Goal: Information Seeking & Learning: Learn about a topic

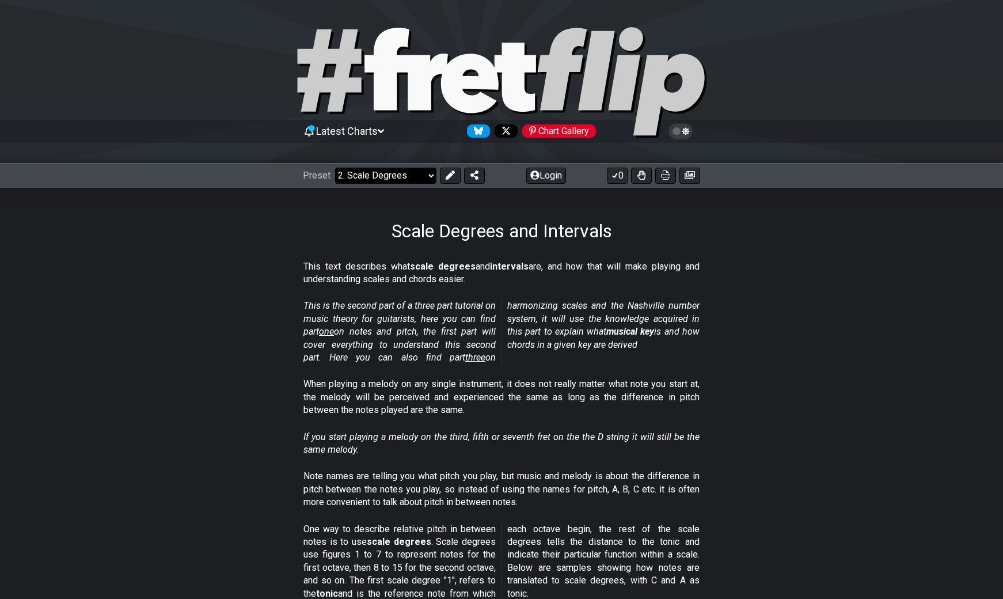
click at [434, 175] on select "Welcome to #fretflip! Initial Preset Custom Preset Minor Pentatonic Major Penta…" at bounding box center [385, 176] width 101 height 16
click at [335, 168] on select "Welcome to #fretflip! Initial Preset Custom Preset Minor Pentatonic Major Penta…" at bounding box center [385, 176] width 101 height 16
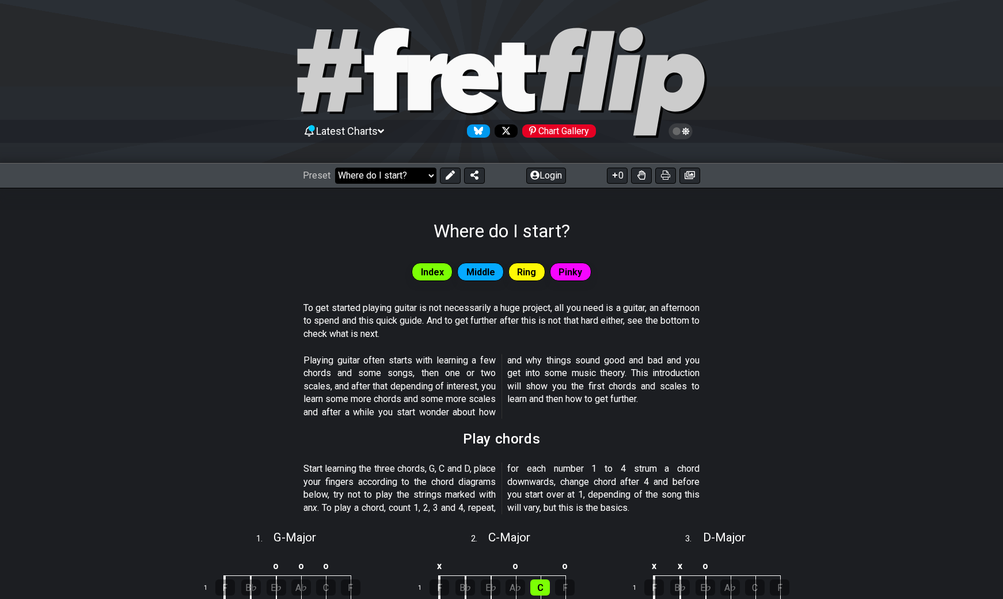
drag, startPoint x: 403, startPoint y: 176, endPoint x: 428, endPoint y: 176, distance: 25.3
click at [403, 176] on select "Welcome to #fretflip! Initial Preset Custom Preset Minor Pentatonic Major Penta…" at bounding box center [385, 176] width 101 height 16
click at [335, 168] on select "Welcome to #fretflip! Initial Preset Custom Preset Minor Pentatonic Major Penta…" at bounding box center [385, 176] width 101 height 16
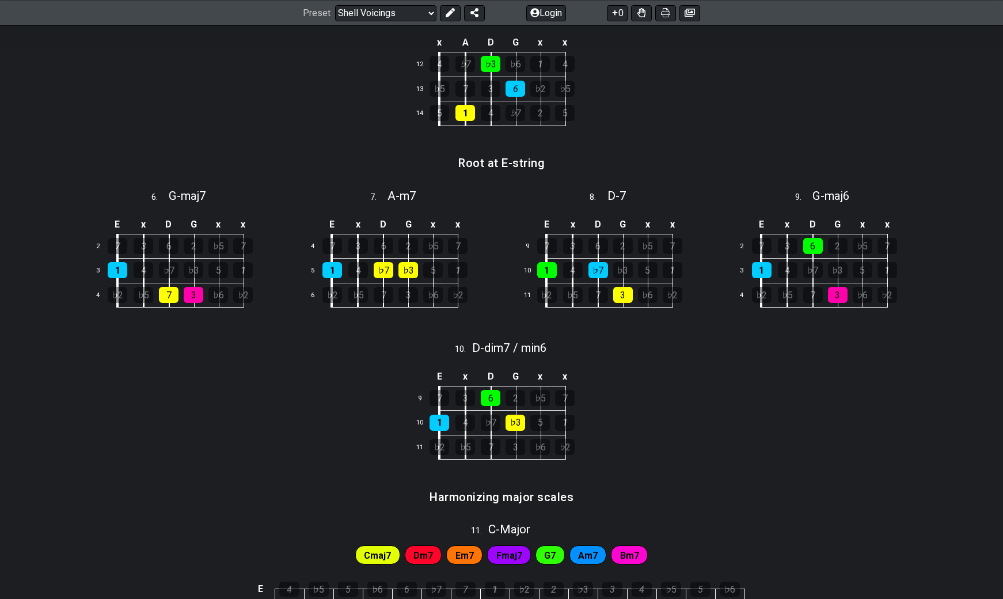
scroll to position [806, 0]
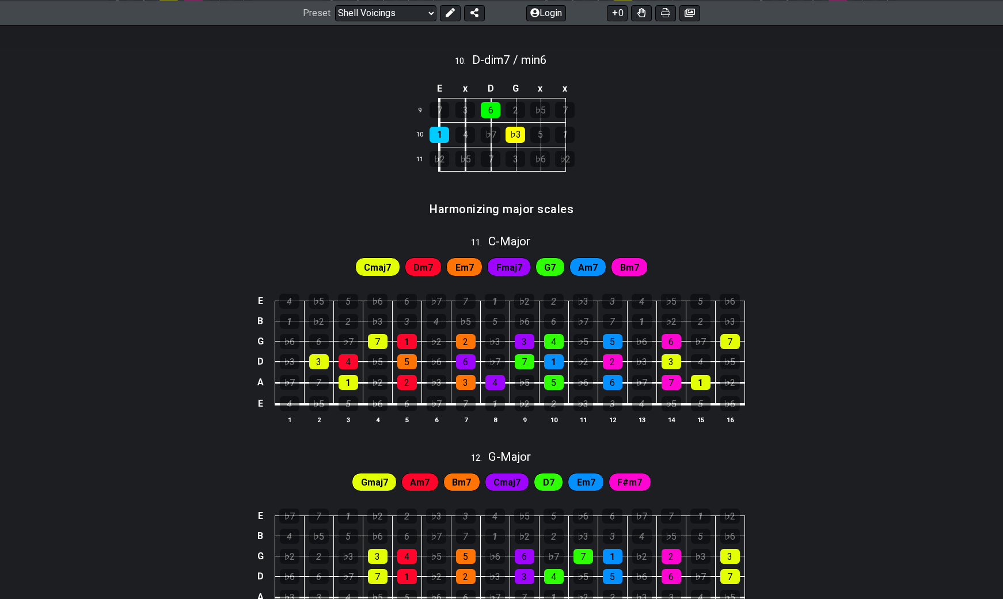
click at [423, 270] on span "Dm7" at bounding box center [424, 267] width 20 height 17
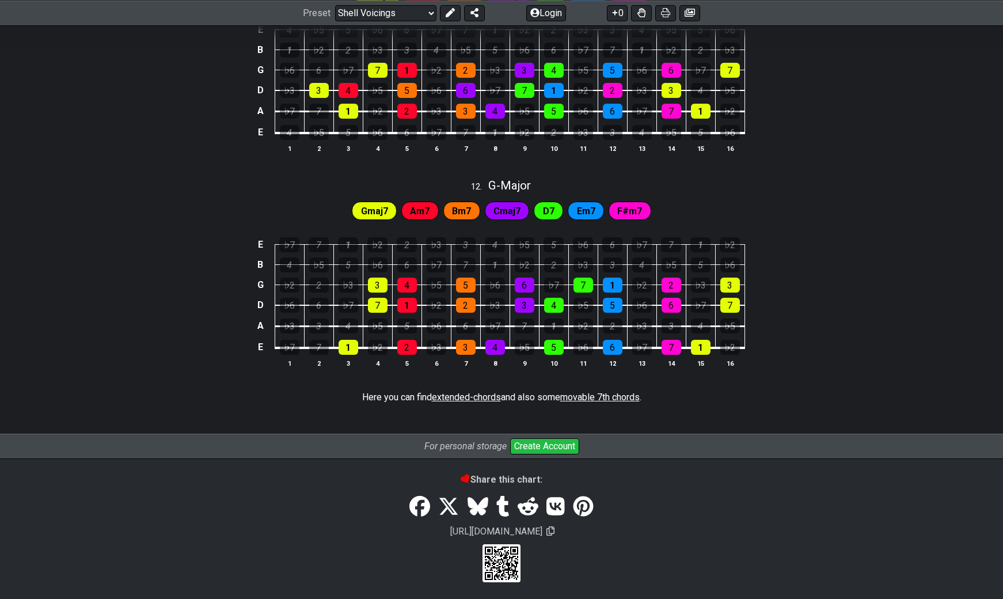
click at [480, 398] on span "extended-chords" at bounding box center [466, 397] width 69 height 11
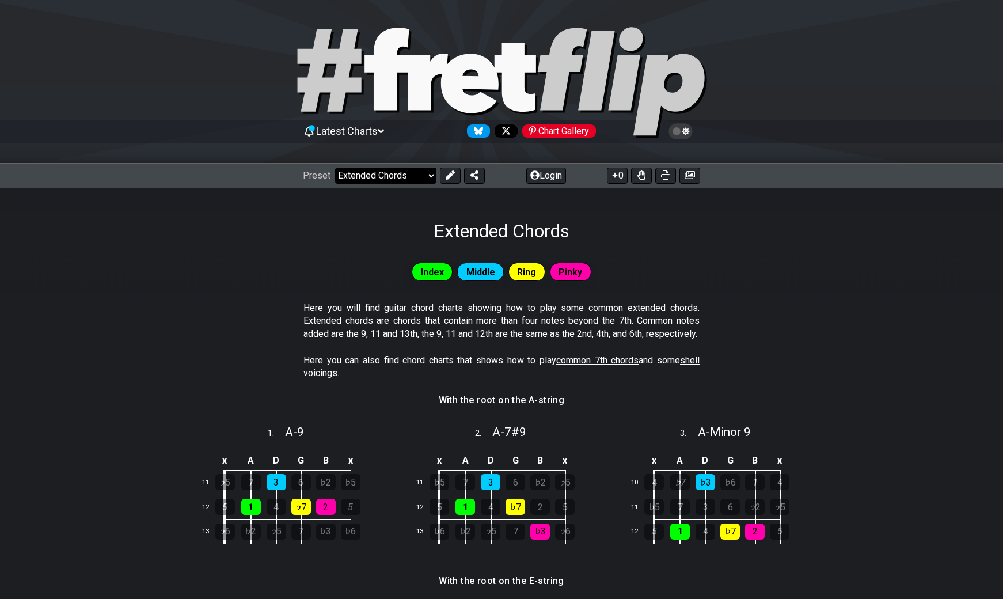
click at [411, 168] on select "Welcome to #fretflip! Initial Preset Custom Preset Minor Pentatonic Major Penta…" at bounding box center [385, 176] width 101 height 16
click at [335, 168] on select "Welcome to #fretflip! Initial Preset Custom Preset Minor Pentatonic Major Penta…" at bounding box center [385, 176] width 101 height 16
select select "/user-defined"
select select "A"
select select "C"
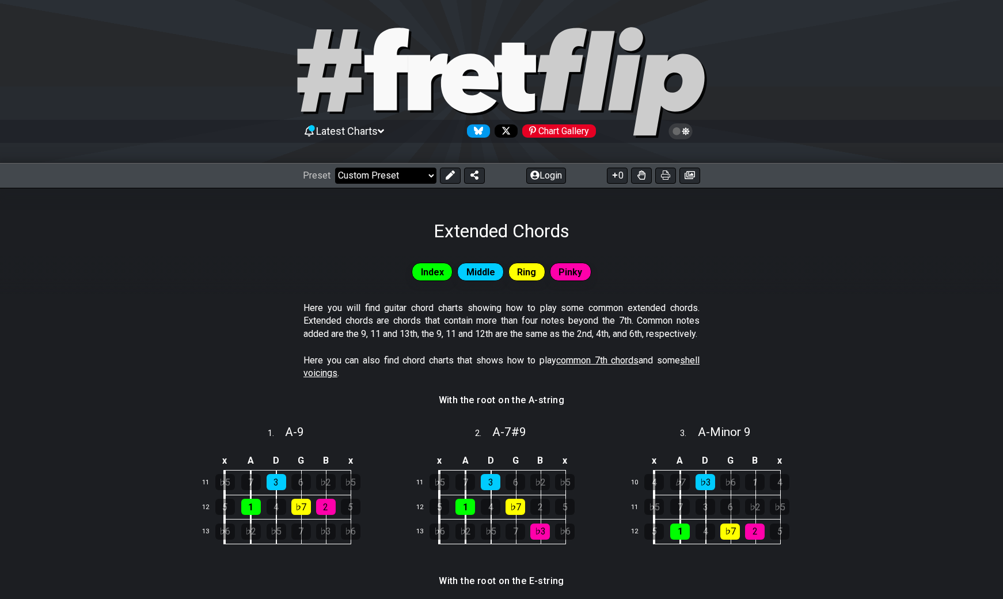
select select "C"
select select "A"
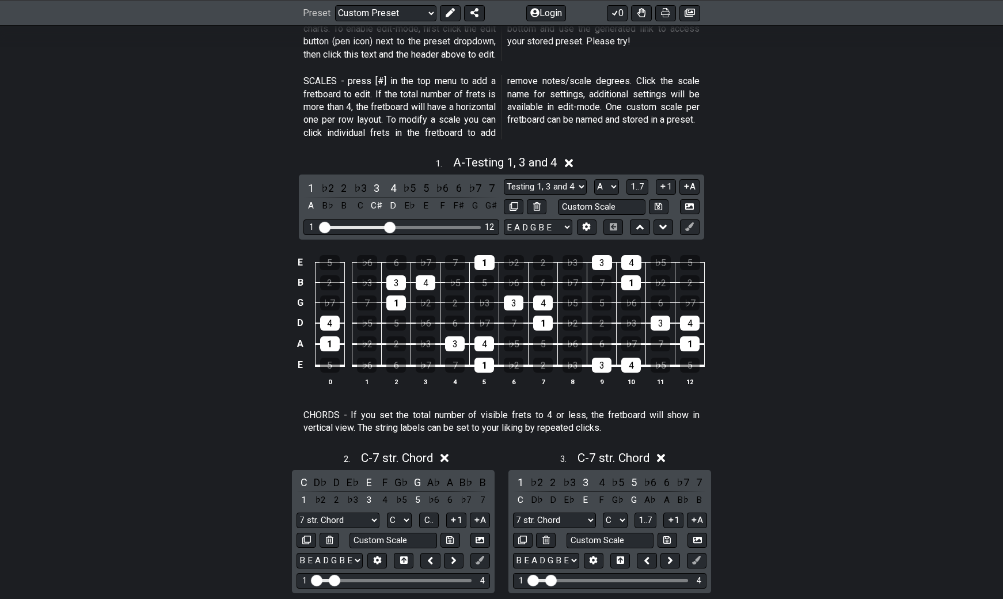
scroll to position [58, 0]
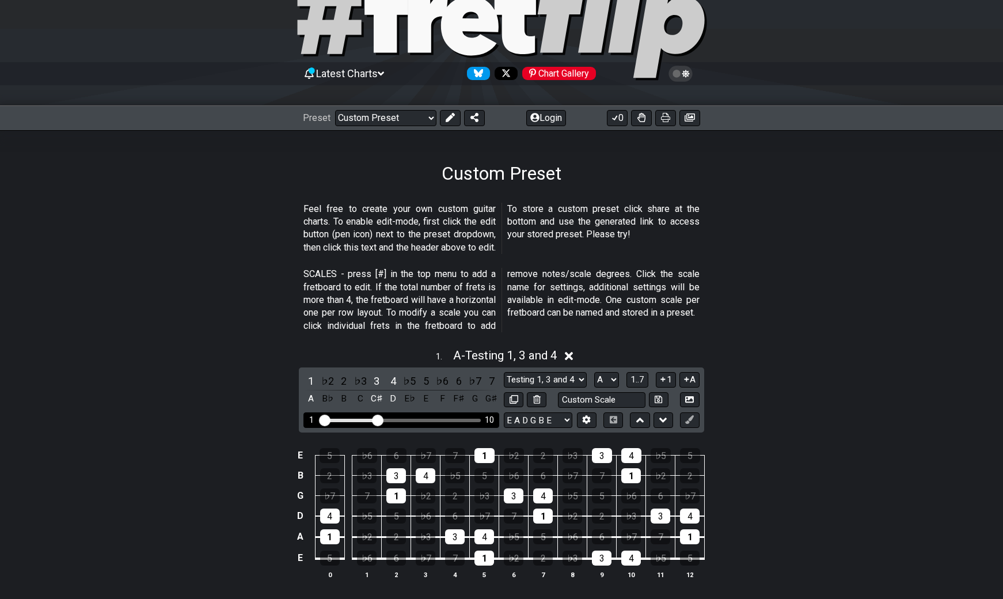
drag, startPoint x: 389, startPoint y: 416, endPoint x: 381, endPoint y: 424, distance: 11.8
click at [381, 419] on input "Visible fret range" at bounding box center [402, 419] width 164 height 0
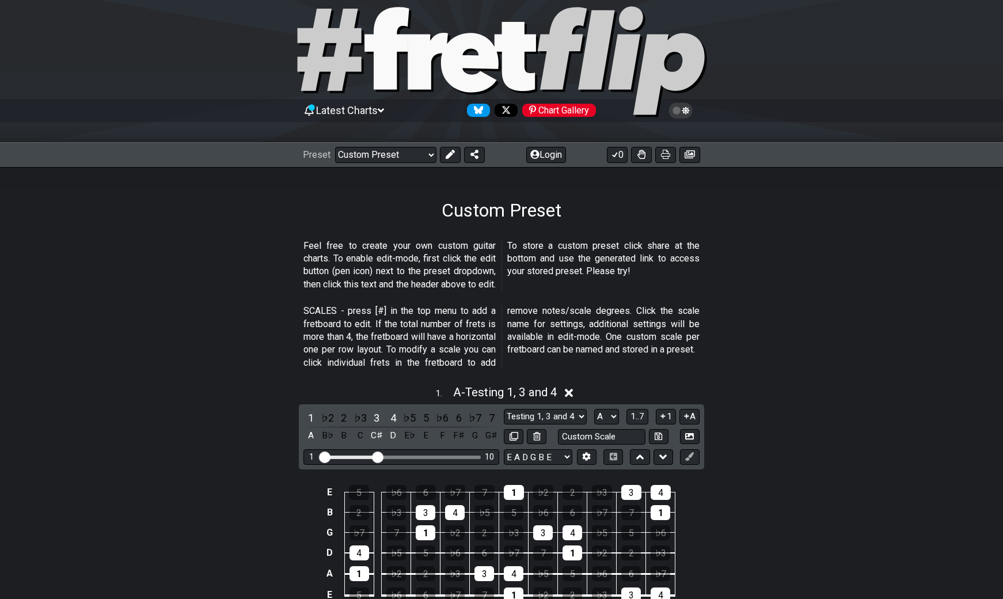
scroll to position [0, 0]
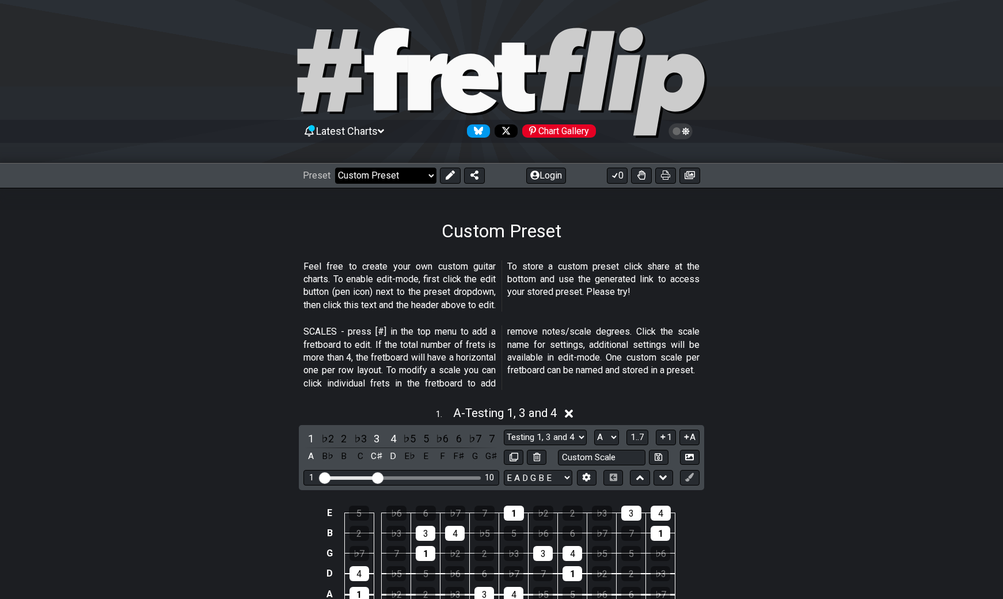
click at [389, 171] on select "Welcome to #fretflip! Initial Preset Custom Preset Minor Pentatonic Major Penta…" at bounding box center [385, 176] width 101 height 16
click at [335, 168] on select "Welcome to #fretflip! Initial Preset Custom Preset Minor Pentatonic Major Penta…" at bounding box center [385, 176] width 101 height 16
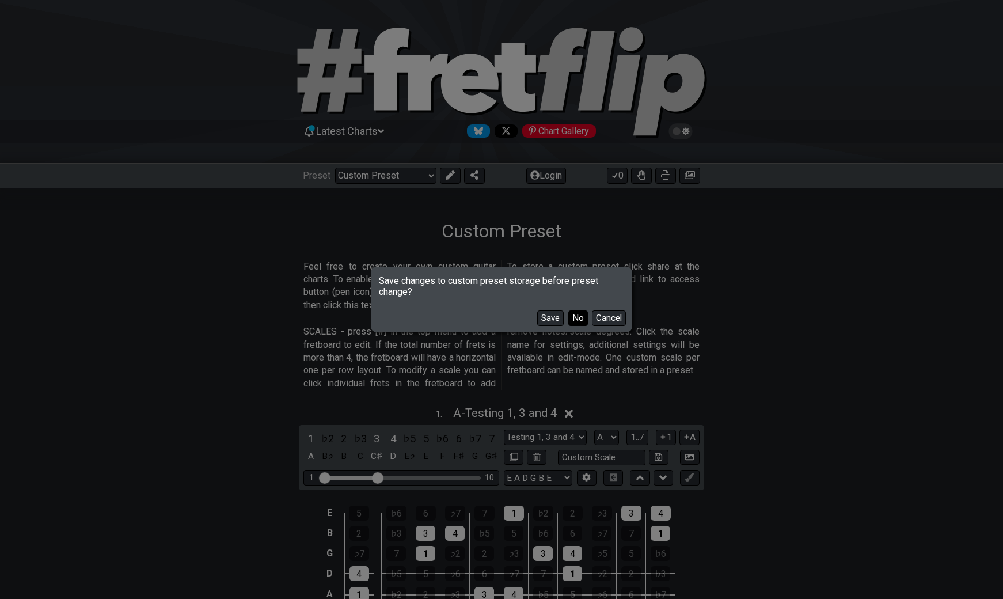
click at [585, 318] on button "No" at bounding box center [578, 318] width 20 height 16
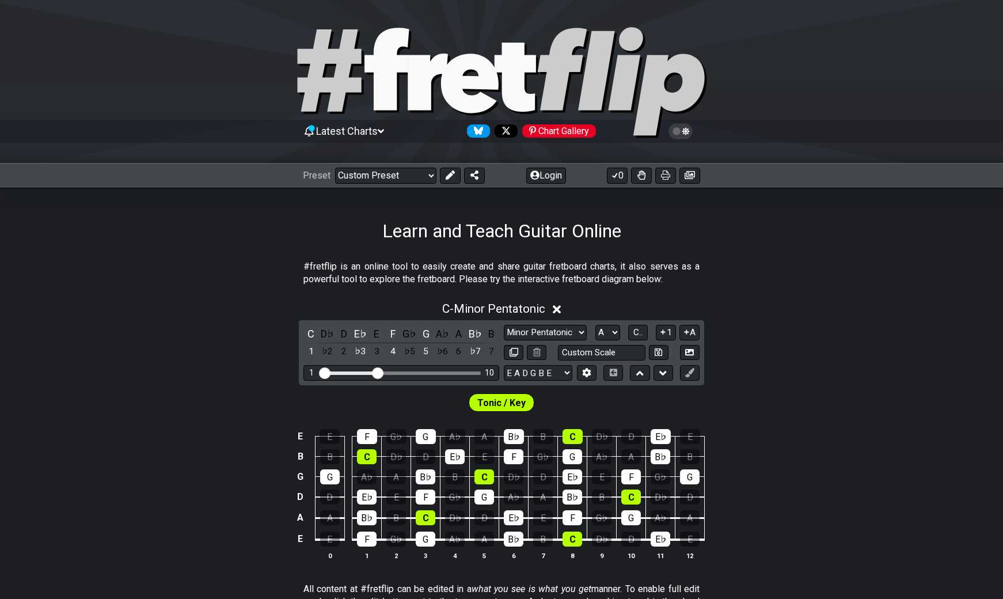
select select "/welcome"
select select "Minor Pentatonic"
select select "C"
click at [412, 178] on select "Welcome to #fretflip! Initial Preset Custom Preset Minor Pentatonic Major Penta…" at bounding box center [385, 176] width 101 height 16
click at [335, 168] on select "Welcome to #fretflip! Initial Preset Custom Preset Minor Pentatonic Major Penta…" at bounding box center [385, 176] width 101 height 16
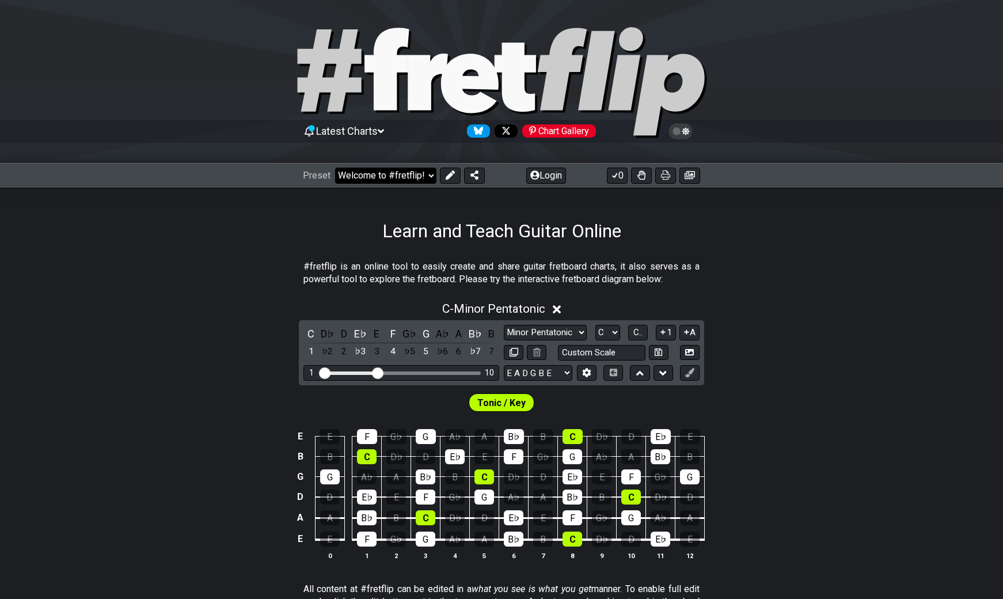
select select "/guitar-scales"
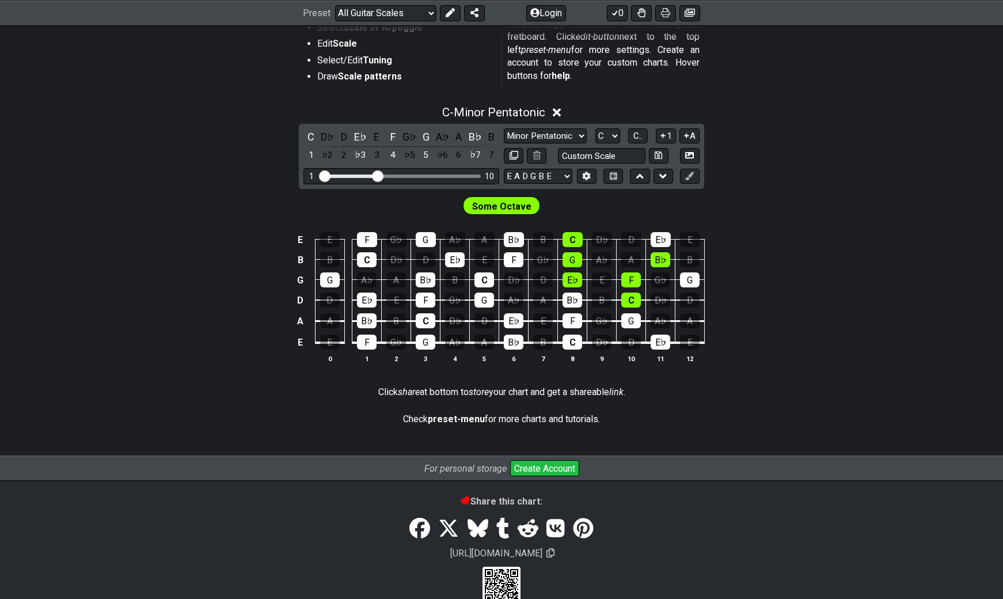
scroll to position [280, 0]
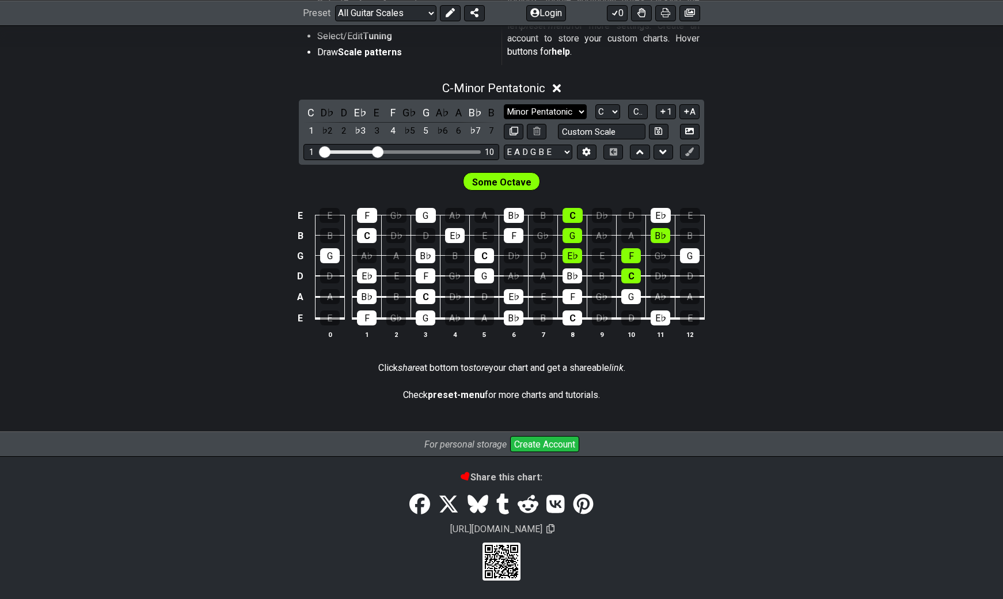
click at [536, 109] on select "Minor Pentatonic Root Minor Pentatonic Major Pentatonic Minor Blues Major Blues…" at bounding box center [545, 112] width 83 height 16
select select "Mixolydian"
click at [504, 120] on select "Minor Pentatonic Root Minor Pentatonic Major Pentatonic Minor Blues Major Blues…" at bounding box center [545, 112] width 83 height 16
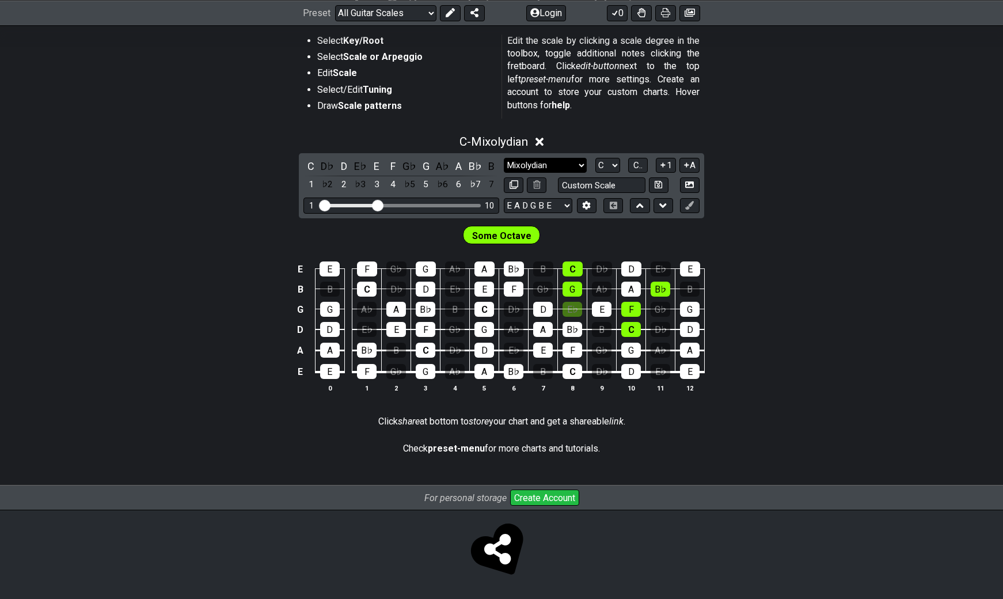
scroll to position [226, 0]
click at [515, 238] on span "Some Octave" at bounding box center [501, 236] width 59 height 17
click at [555, 203] on select "E A D G B E E A D G B E E A D G B E B E A D F♯ B A D G C E A D A D G B E E♭ A♭ …" at bounding box center [538, 206] width 69 height 16
click at [614, 166] on select "A♭ A A♯ B♭ B C C♯ D♭ D D♯ E♭ E F F♯ G♭ G G♯" at bounding box center [608, 166] width 25 height 16
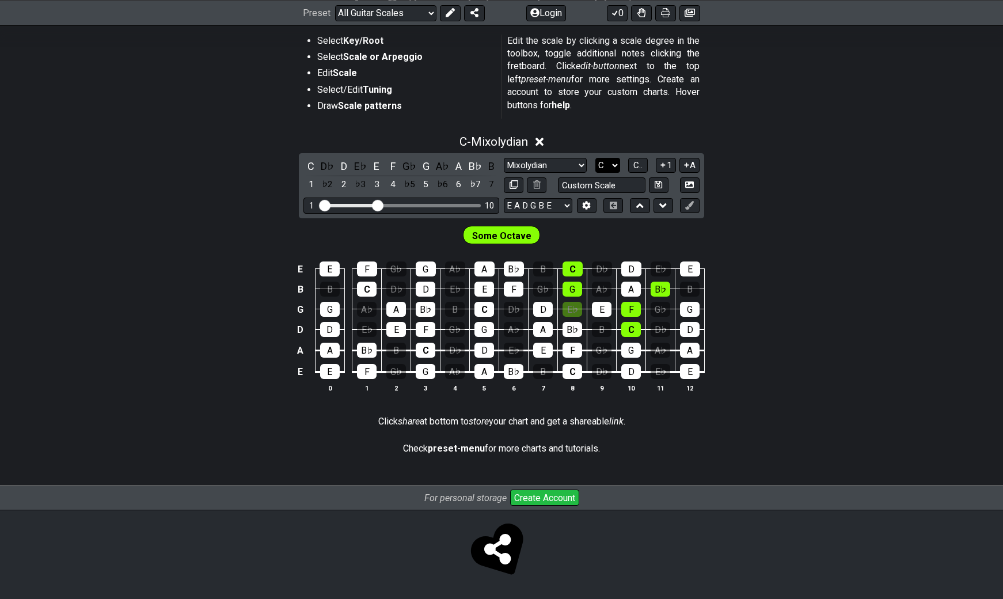
click at [614, 166] on select "A♭ A A♯ B♭ B C C♯ D♭ D D♯ E♭ E F F♯ G♭ G G♯" at bounding box center [608, 166] width 25 height 16
click at [635, 162] on span "C.." at bounding box center [638, 165] width 9 height 10
click at [639, 168] on span "1..7" at bounding box center [638, 165] width 14 height 10
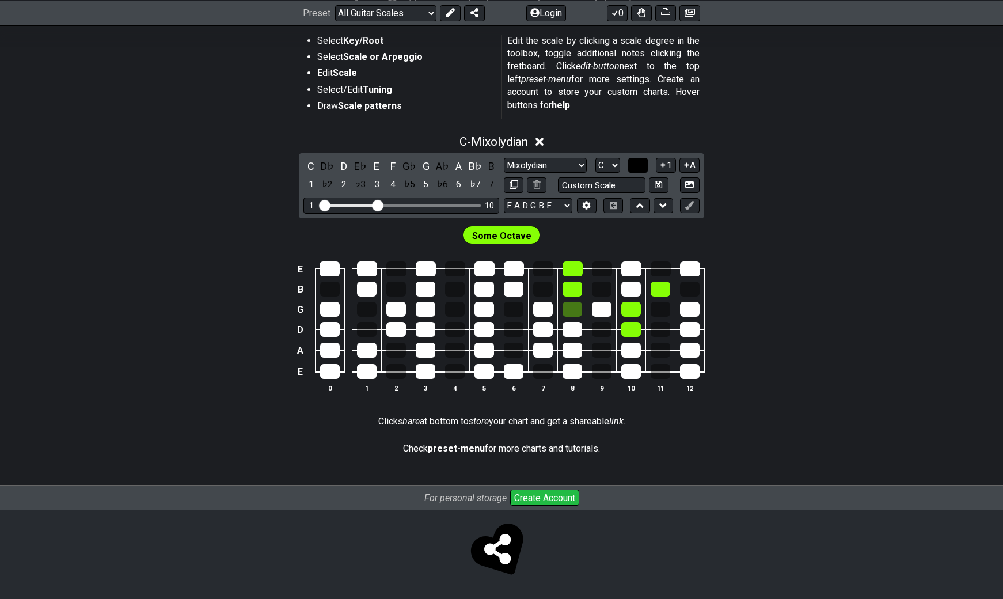
click at [639, 168] on span "..." at bounding box center [637, 165] width 5 height 10
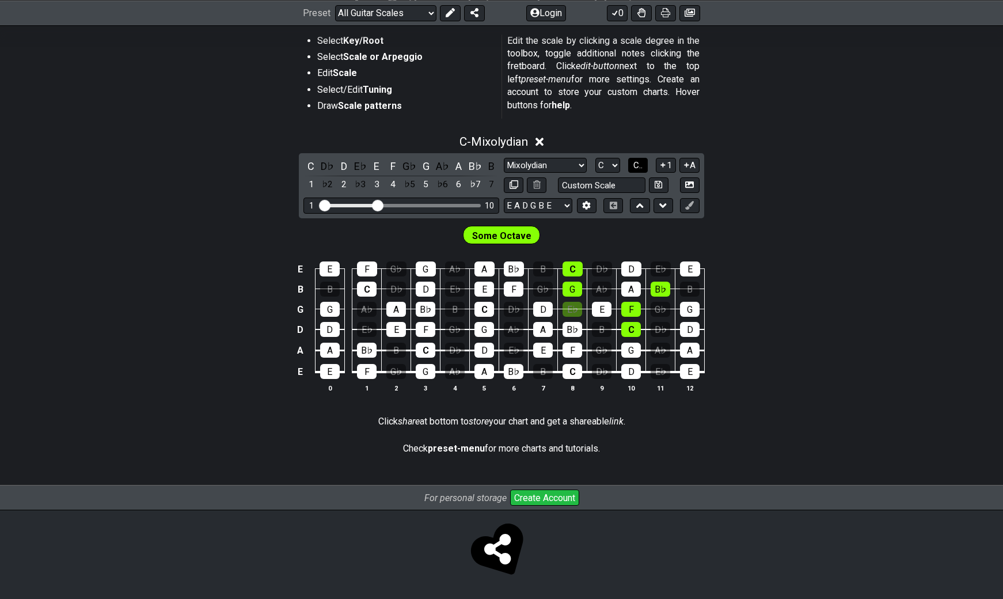
click at [639, 168] on span "C.." at bounding box center [638, 165] width 9 height 10
click at [639, 168] on span "1..7" at bounding box center [638, 165] width 14 height 10
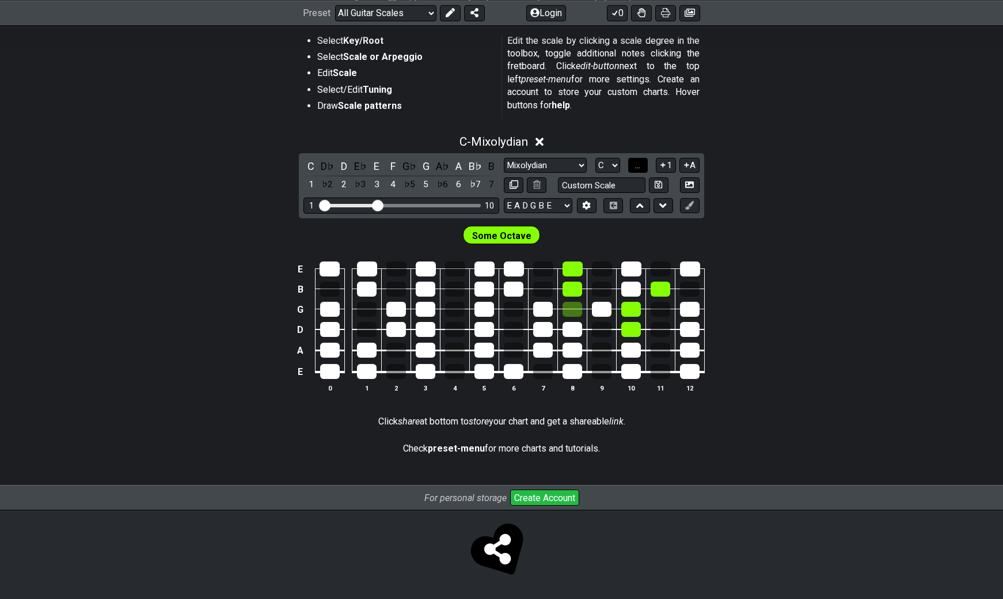
click at [639, 168] on span "..." at bounding box center [637, 165] width 5 height 10
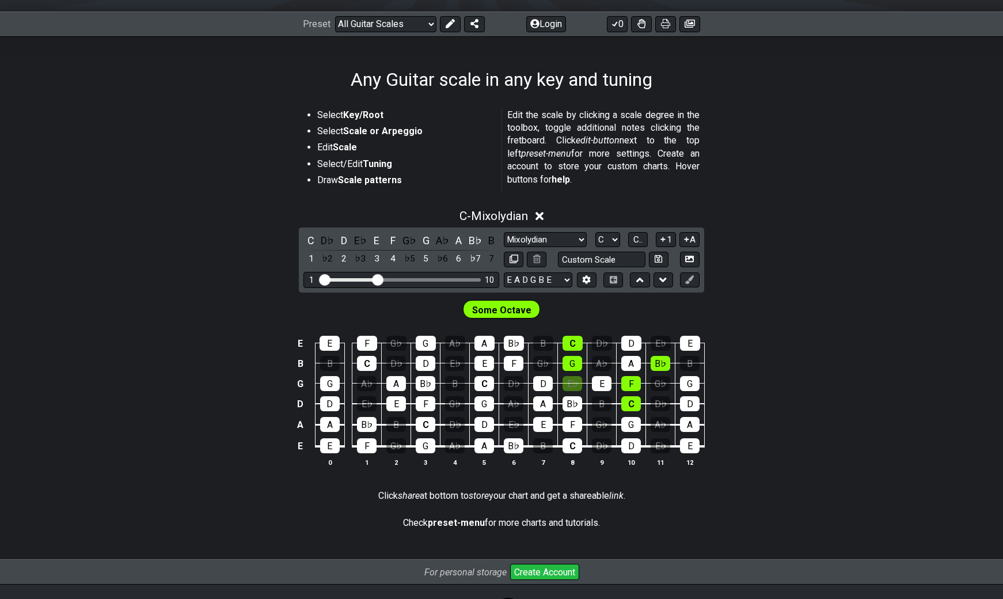
scroll to position [0, 0]
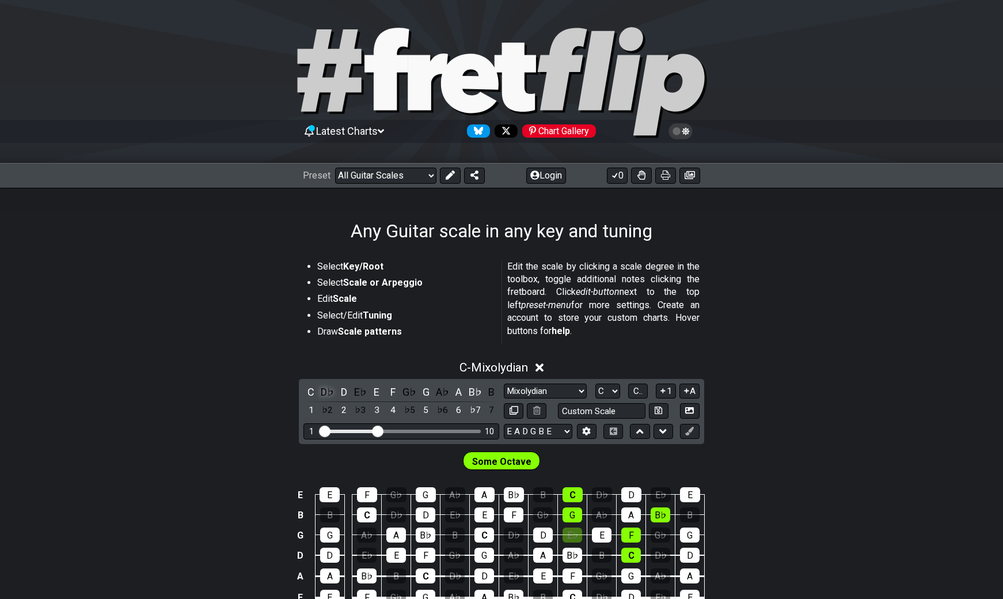
click at [332, 392] on div "D♭" at bounding box center [327, 392] width 15 height 16
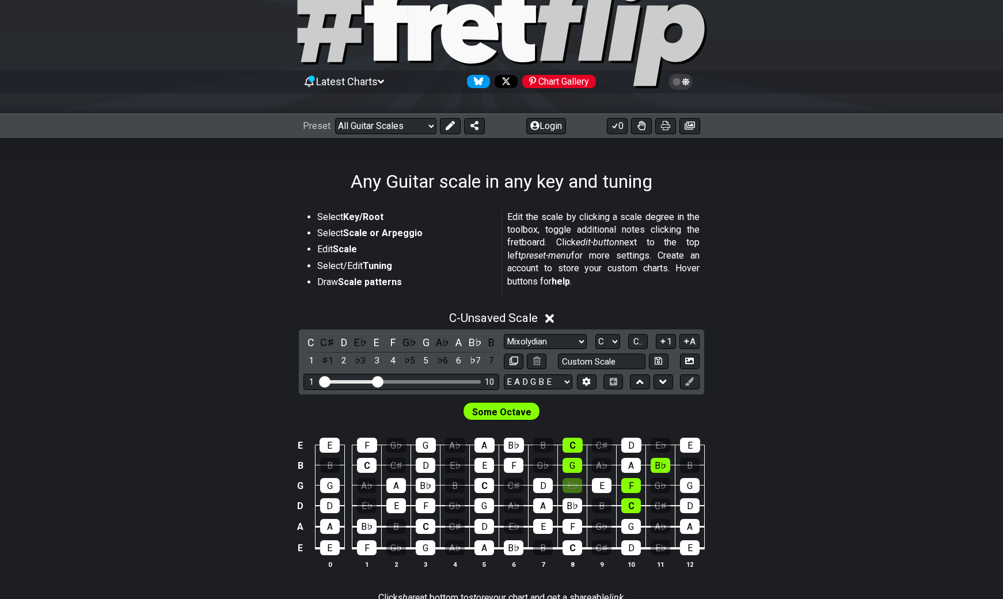
scroll to position [115, 0]
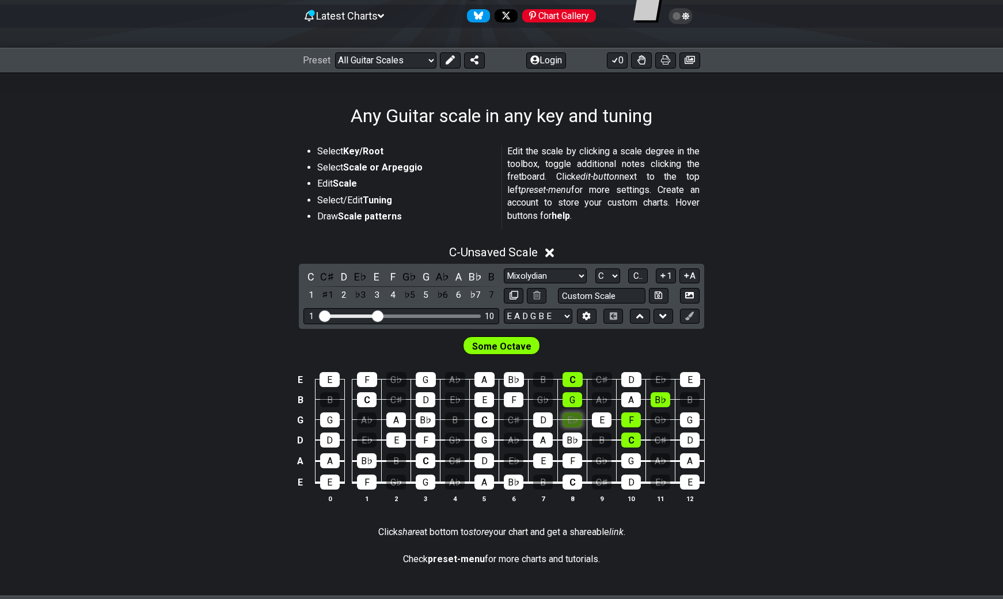
click at [571, 418] on div "E♭" at bounding box center [573, 419] width 20 height 15
click at [573, 419] on div "E♭" at bounding box center [573, 419] width 20 height 15
click at [572, 420] on div "E♭" at bounding box center [573, 419] width 20 height 15
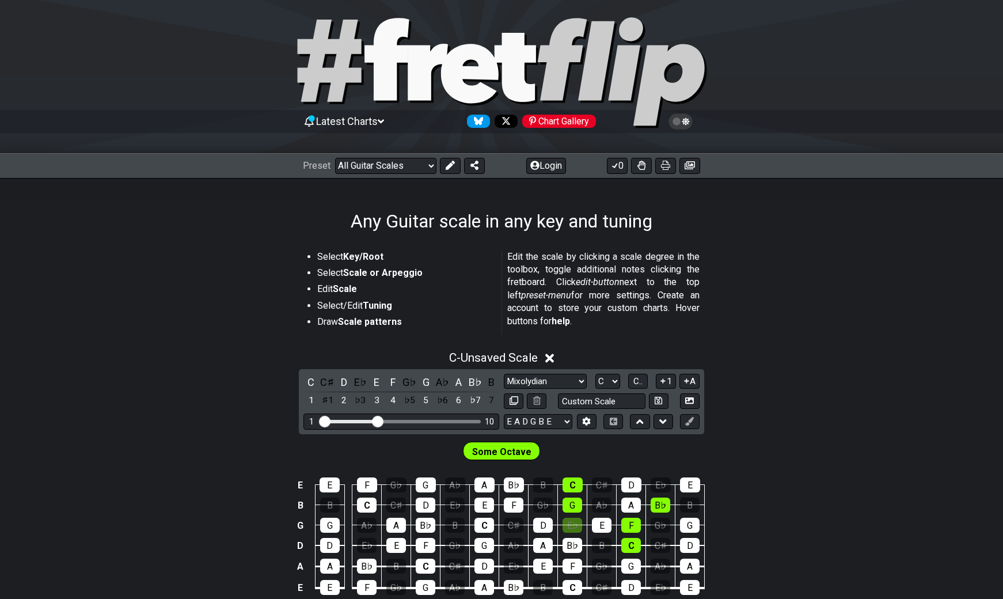
scroll to position [0, 0]
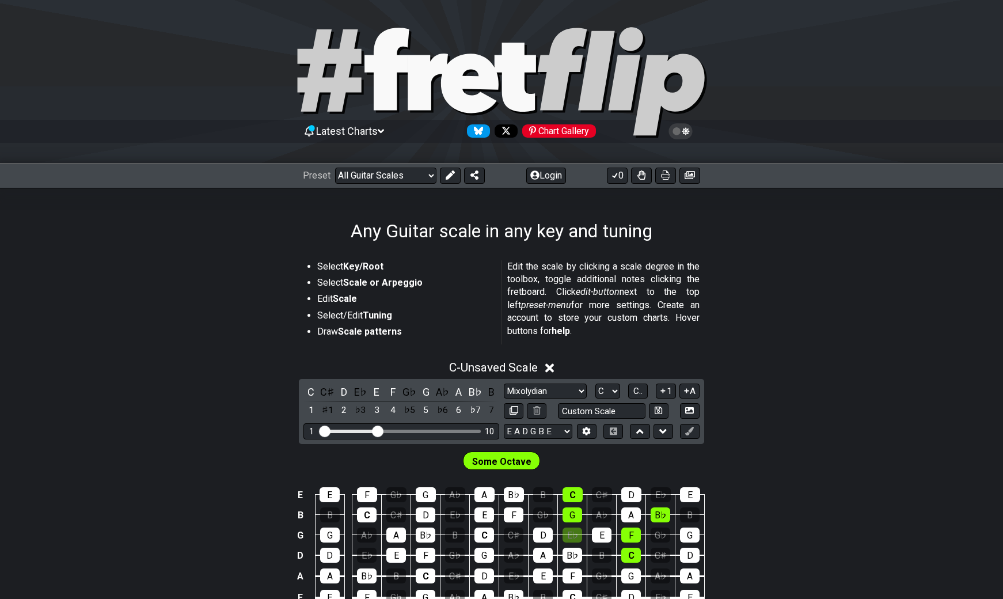
click at [552, 367] on icon at bounding box center [549, 368] width 9 height 9
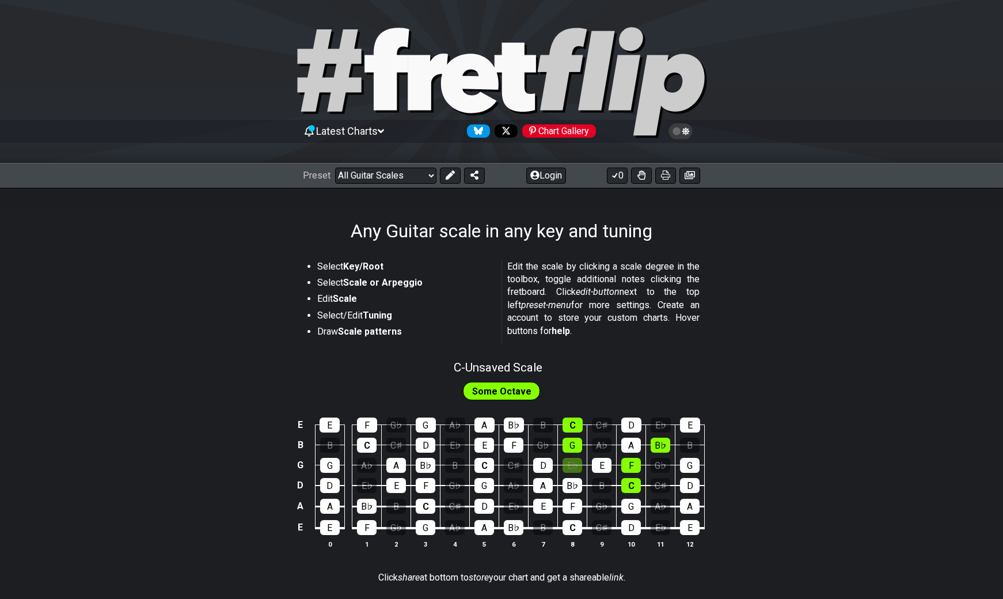
click at [499, 389] on span "Some Octave" at bounding box center [501, 391] width 59 height 17
click at [501, 367] on span "C - Unsaved Scale" at bounding box center [498, 368] width 89 height 14
select select "Mixolydian"
select select "C"
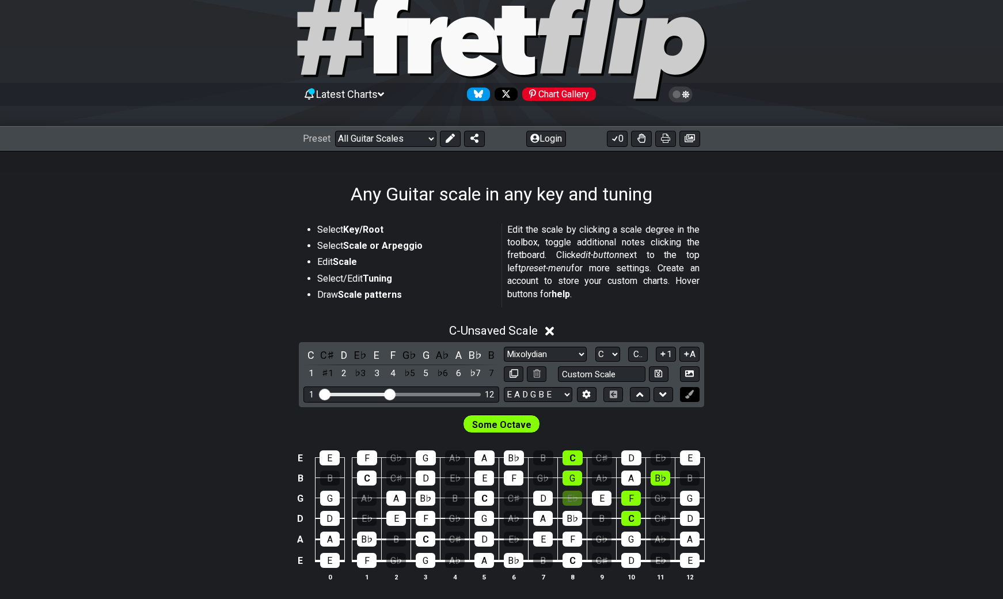
scroll to position [58, 0]
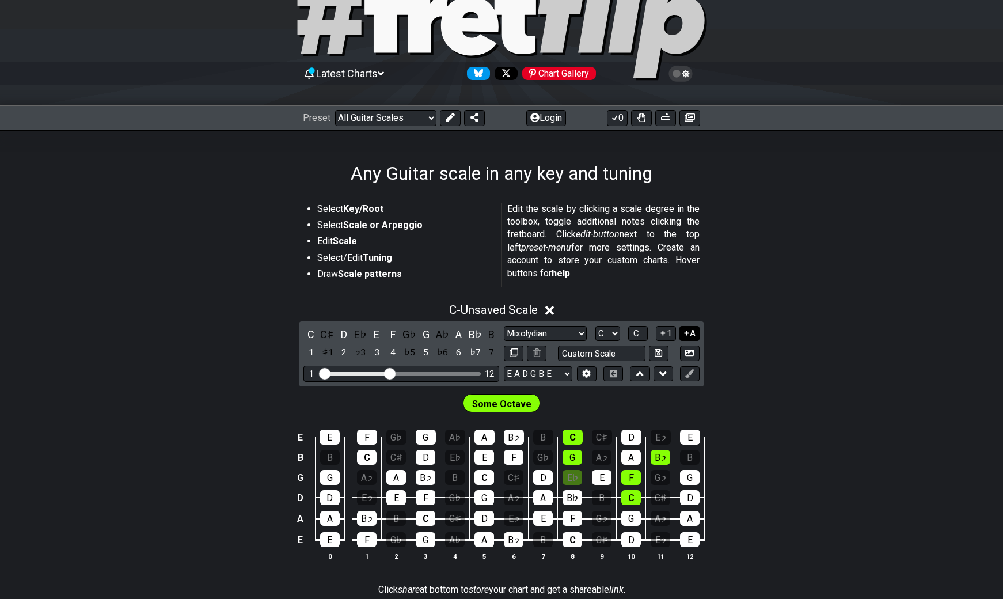
click at [699, 336] on button "A" at bounding box center [690, 334] width 20 height 16
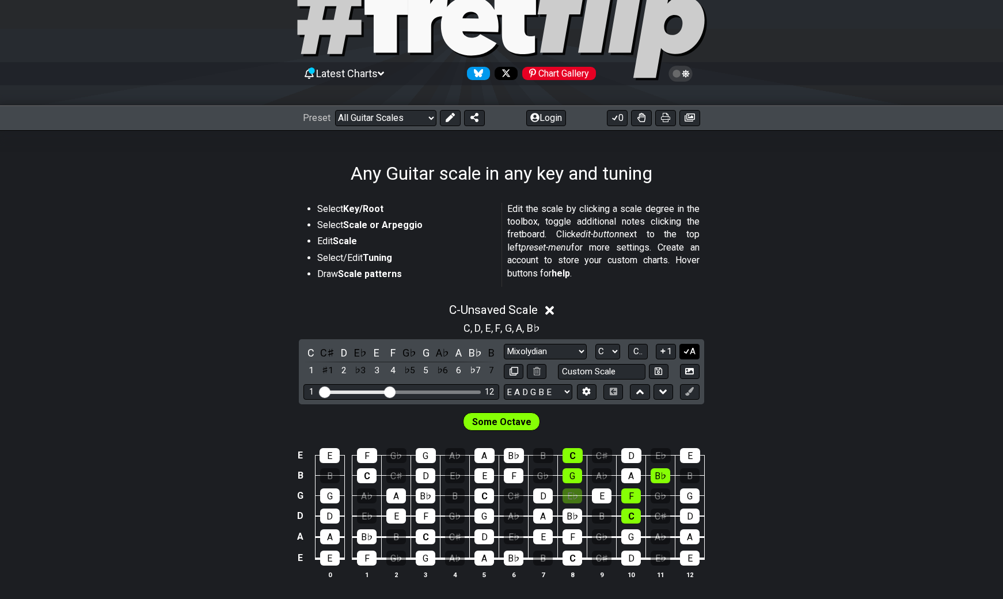
click at [689, 351] on icon at bounding box center [686, 351] width 11 height 9
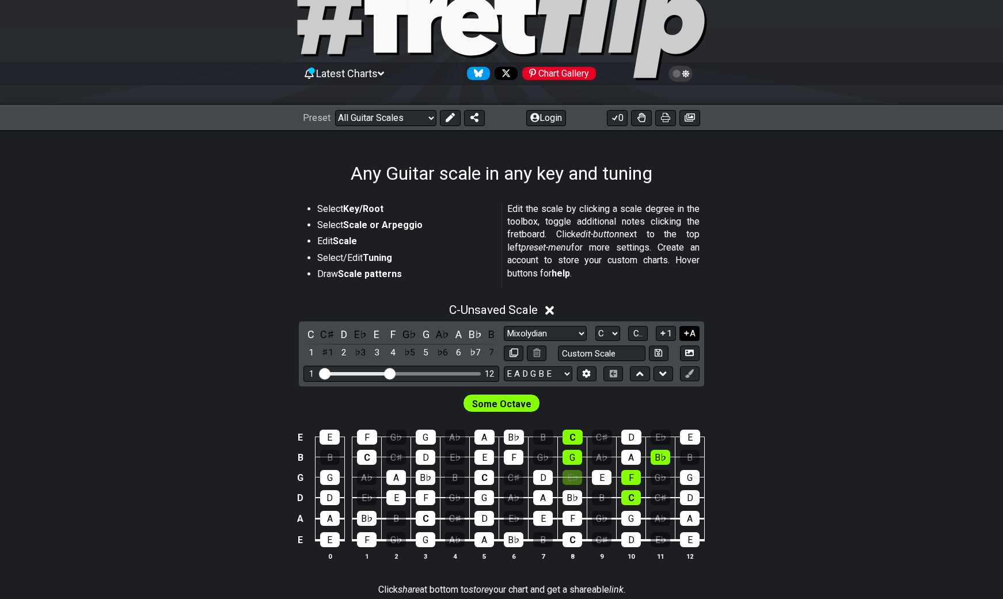
click at [692, 336] on button "A" at bounding box center [690, 334] width 20 height 16
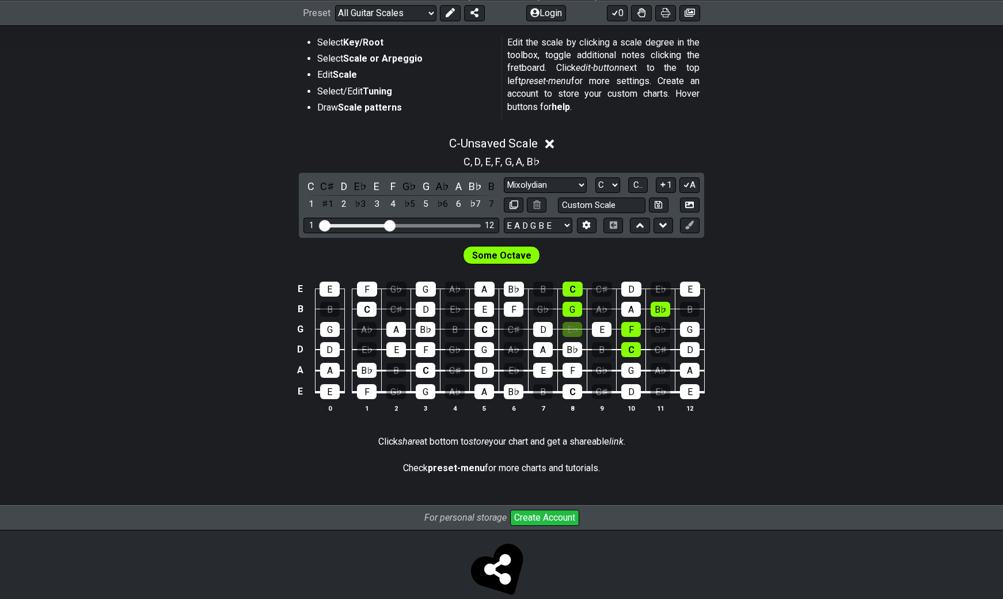
scroll to position [230, 0]
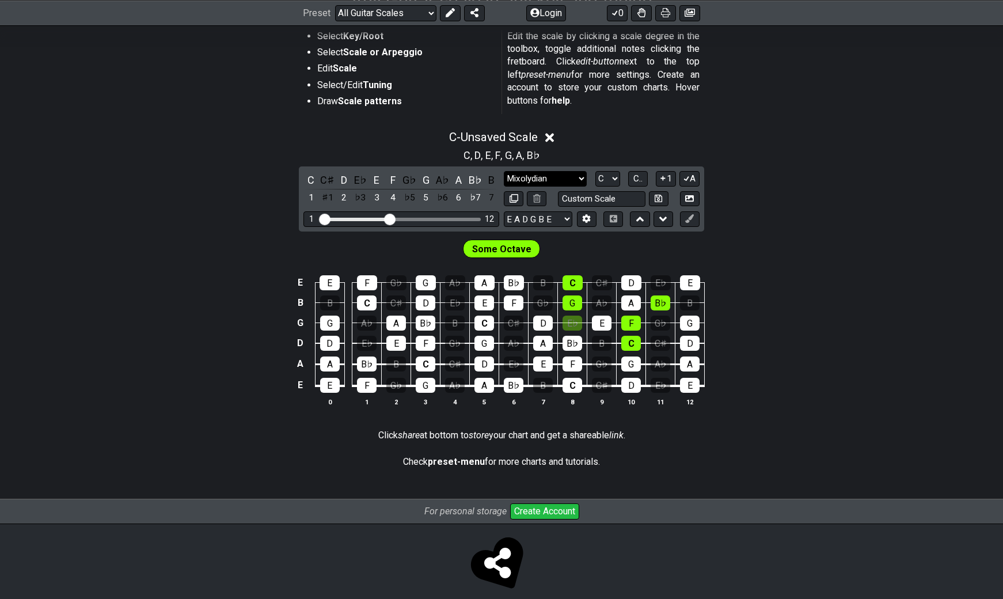
click at [555, 179] on select "Minor Pentatonic Root Minor Pentatonic Major Pentatonic Minor Blues Major Blues…" at bounding box center [545, 179] width 83 height 16
select select "Locrian"
click at [504, 171] on select "Minor Pentatonic Root Minor Pentatonic Major Pentatonic Minor Blues Major Blues…" at bounding box center [545, 179] width 83 height 16
